Goal: Task Accomplishment & Management: Manage account settings

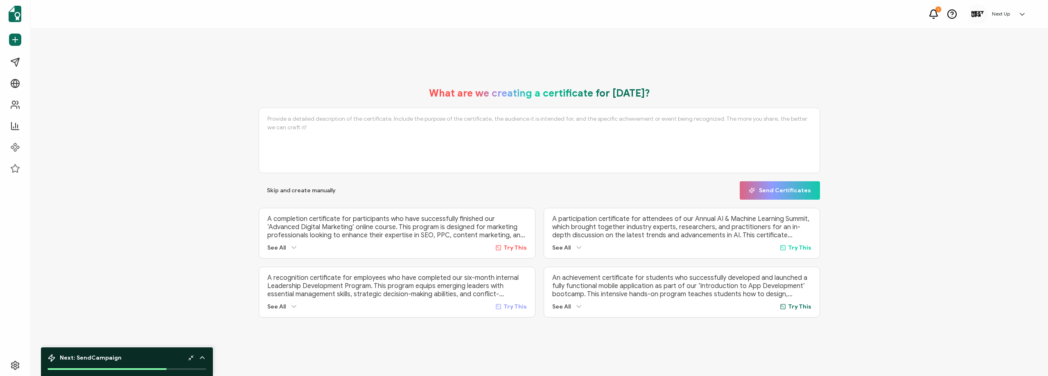
click at [999, 14] on h5 "Next Up" at bounding box center [1001, 14] width 18 height 6
click at [987, 154] on link "Organization Settings" at bounding box center [991, 161] width 53 height 15
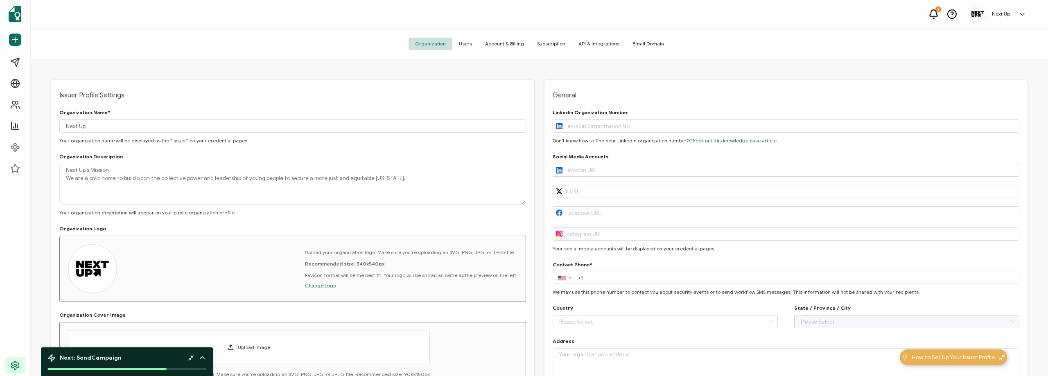
click at [510, 46] on span "Account & Billing" at bounding box center [504, 44] width 52 height 12
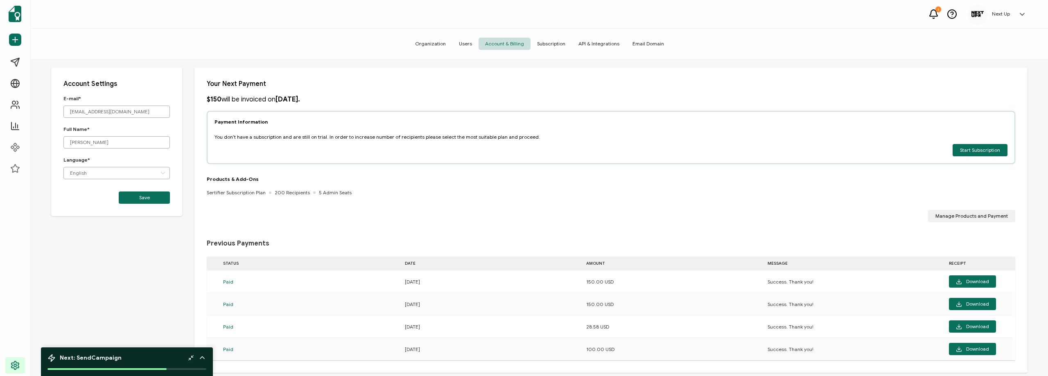
scroll to position [19, 0]
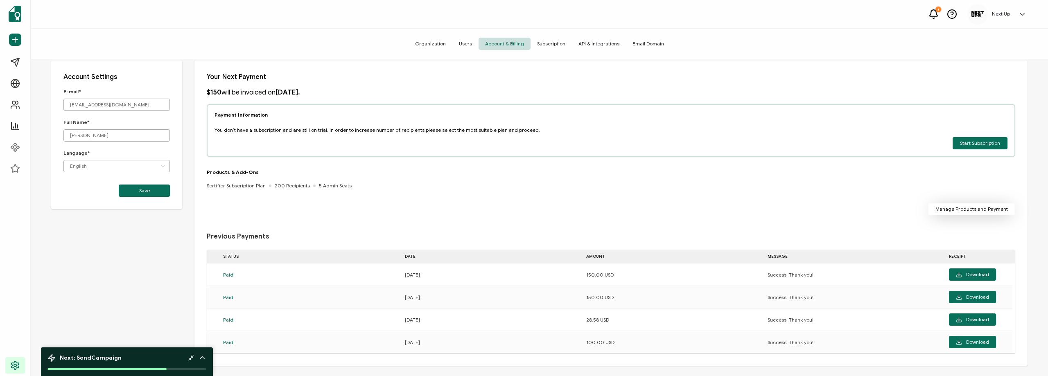
click at [956, 208] on span "Manage Products and Payment" at bounding box center [971, 209] width 72 height 5
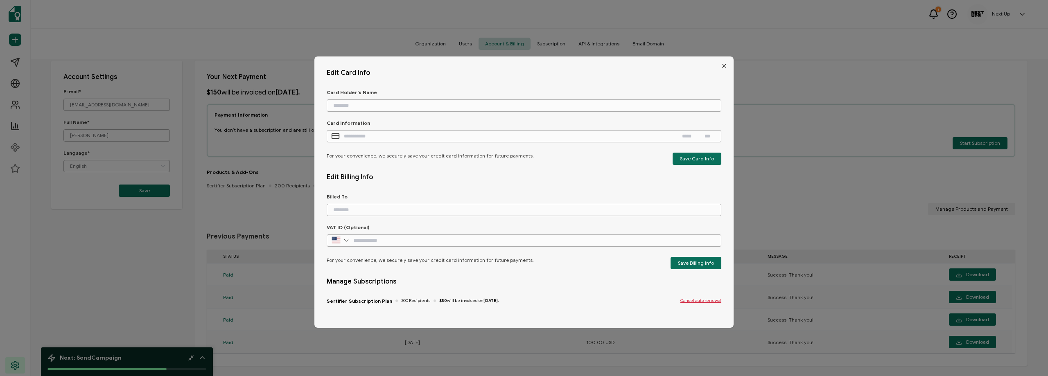
click at [701, 301] on span "Cancel auto renewal" at bounding box center [700, 300] width 41 height 5
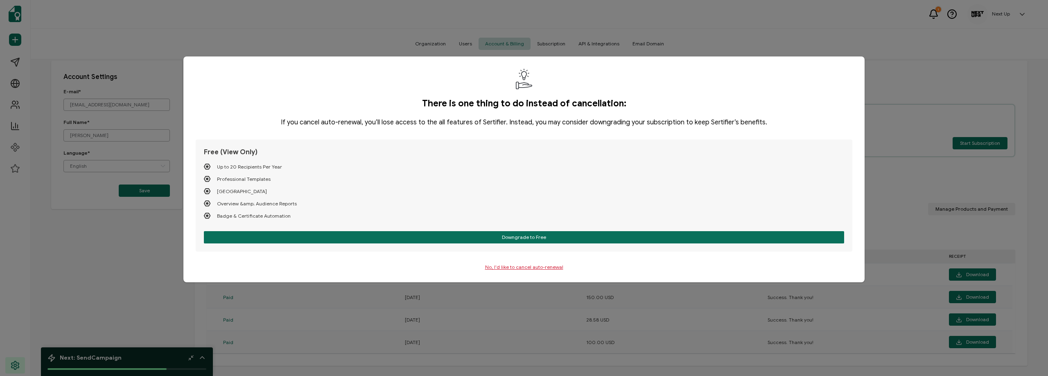
click at [511, 265] on p "No, I'd like to cancel auto-renewal" at bounding box center [524, 267] width 78 height 6
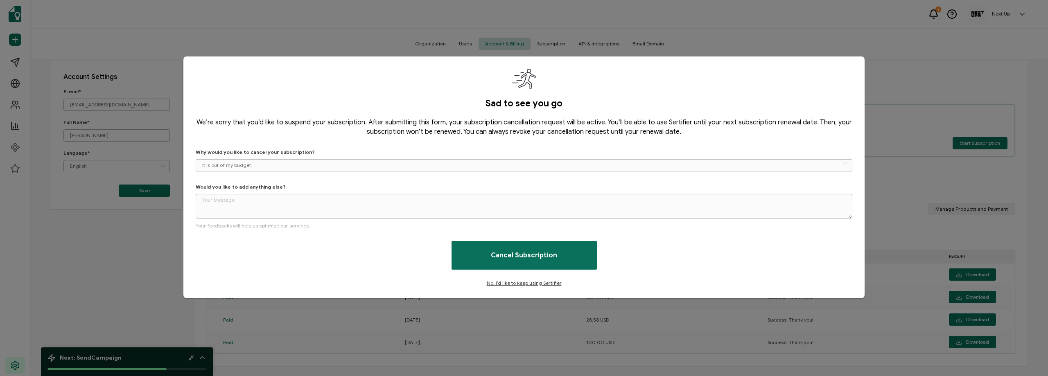
click at [277, 165] on input "It is out of my budget." at bounding box center [524, 165] width 656 height 12
click at [291, 228] on li "I don’t need a solution anymore." at bounding box center [524, 228] width 656 height 14
type input "I don’t need a solution anymore."
click at [402, 237] on div "Sad to see you go We’re sorry that you’d like to suspend your subscription. Aft…" at bounding box center [524, 177] width 656 height 217
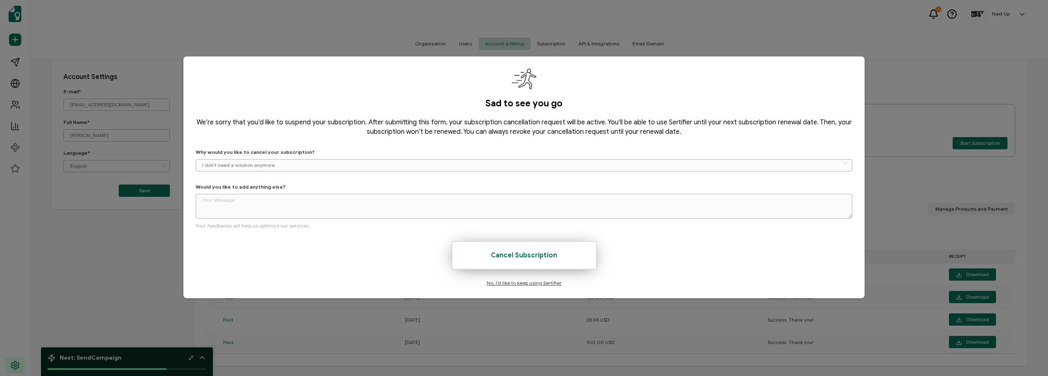
click at [510, 254] on span "Cancel Subscription" at bounding box center [524, 255] width 66 height 7
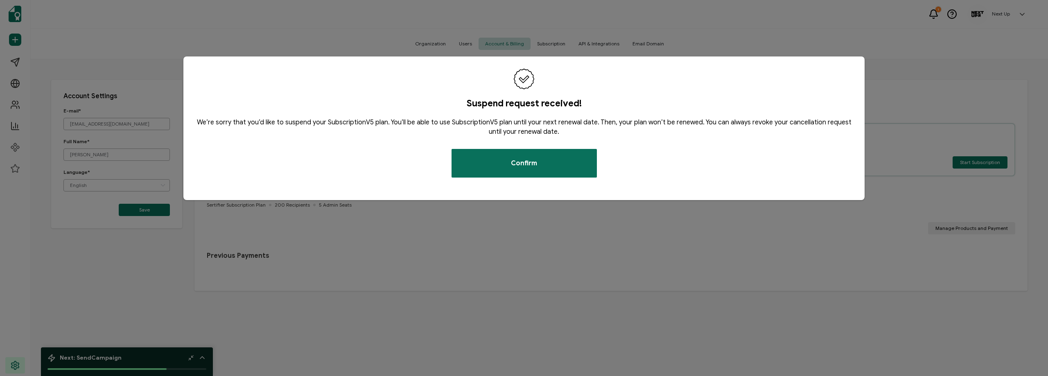
scroll to position [0, 0]
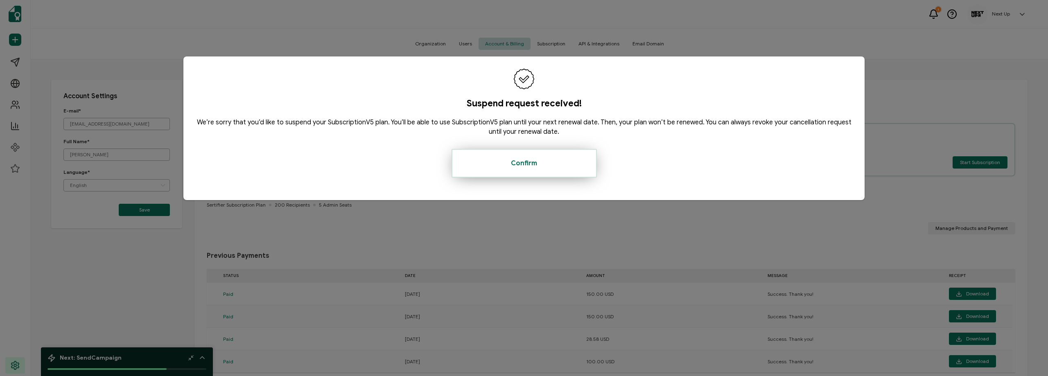
click at [496, 165] on button "Confirm" at bounding box center [523, 163] width 145 height 29
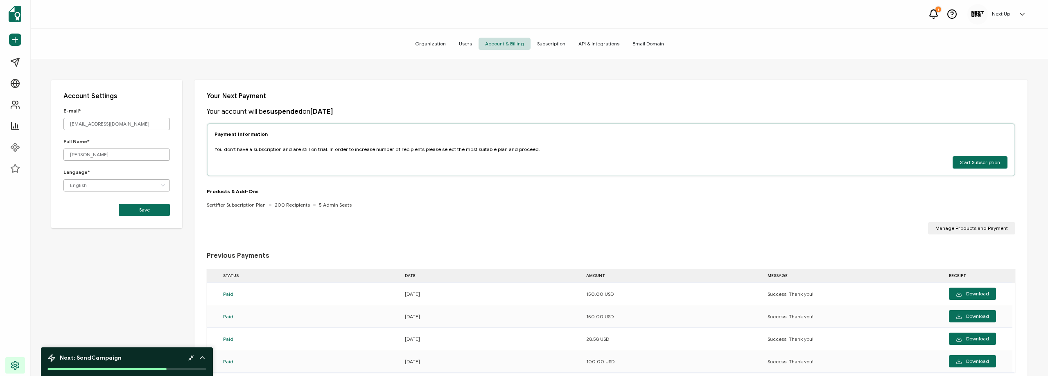
click at [562, 47] on span "Subscription" at bounding box center [550, 44] width 41 height 12
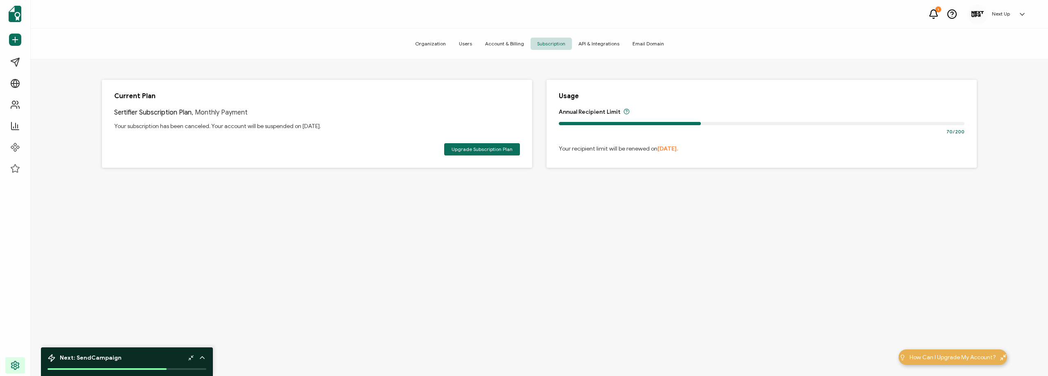
click at [424, 44] on span "Organization" at bounding box center [430, 44] width 44 height 12
